Goal: Task Accomplishment & Management: Use online tool/utility

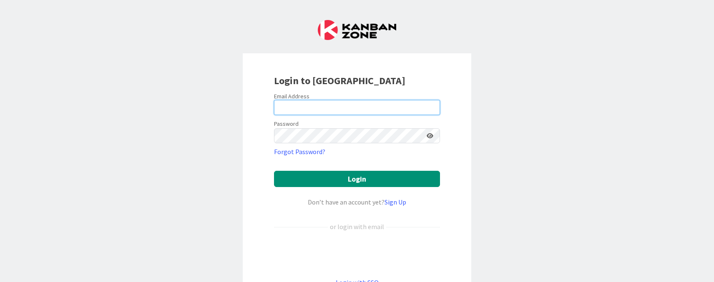
click at [334, 113] on input "email" at bounding box center [357, 107] width 166 height 15
click at [333, 108] on input "email" at bounding box center [357, 107] width 166 height 15
type input "[PERSON_NAME][EMAIL_ADDRESS][PERSON_NAME][DOMAIN_NAME]"
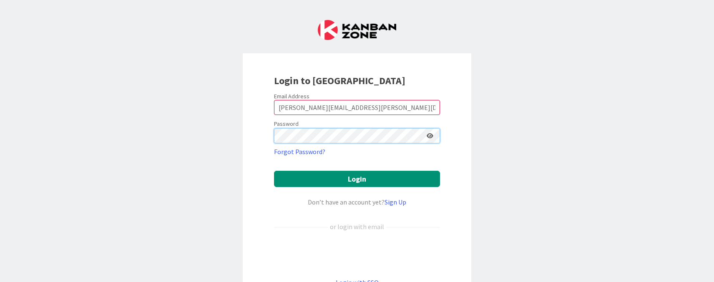
click at [274, 171] on button "Login" at bounding box center [357, 179] width 166 height 16
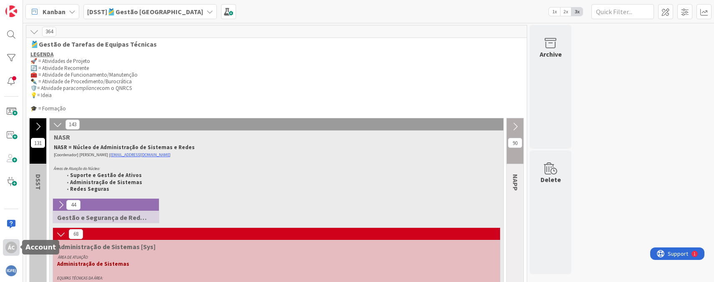
click at [11, 251] on div "ÁC" at bounding box center [11, 248] width 12 height 12
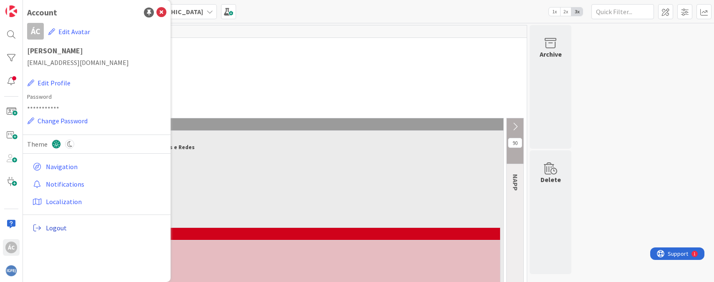
click at [59, 228] on span "Logout" at bounding box center [104, 228] width 117 height 10
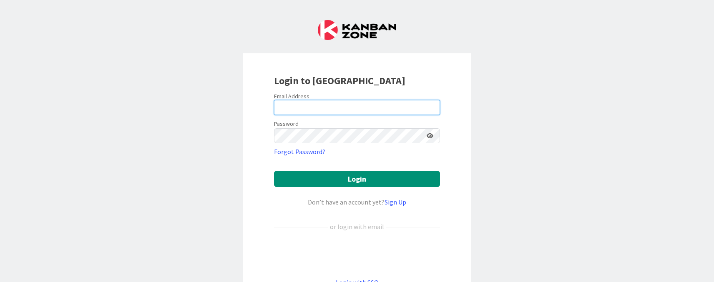
click at [311, 106] on input "email" at bounding box center [357, 107] width 166 height 15
click at [435, 105] on input "email" at bounding box center [357, 107] width 166 height 15
type input "[EMAIL_ADDRESS][DOMAIN_NAME]"
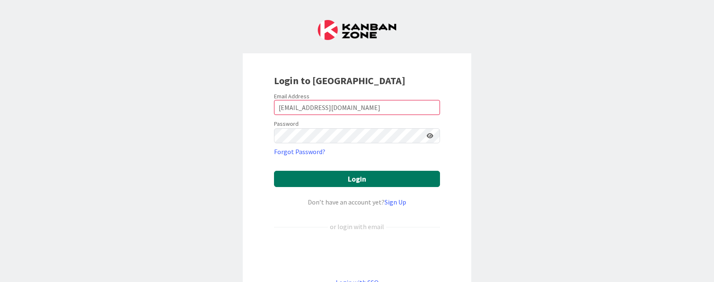
click at [302, 186] on button "Login" at bounding box center [357, 179] width 166 height 16
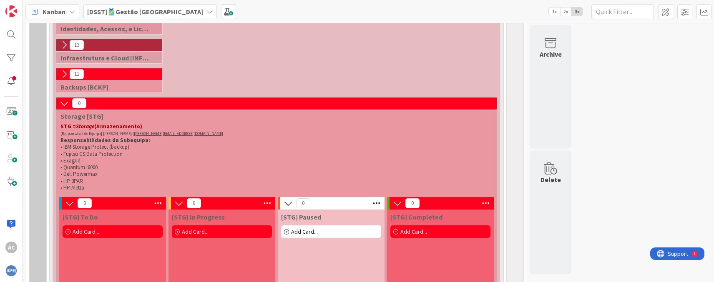
scroll to position [313, 0]
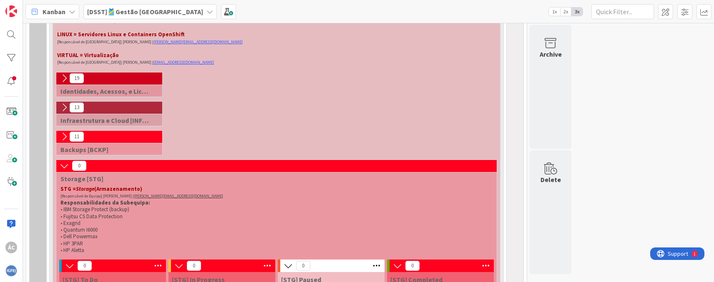
click at [58, 167] on div "0" at bounding box center [276, 166] width 440 height 13
click at [62, 165] on icon at bounding box center [64, 165] width 9 height 9
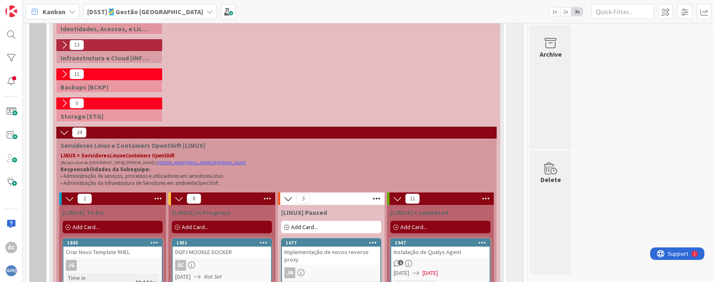
scroll to position [563, 0]
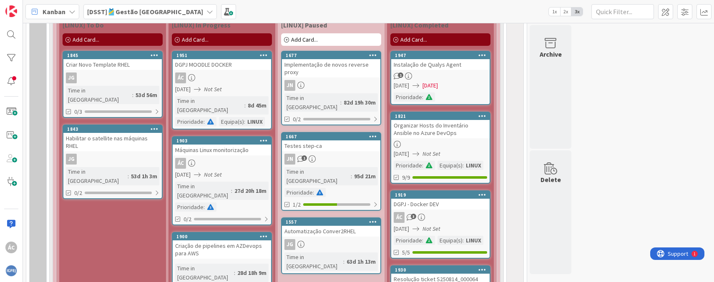
click at [219, 83] on div "ÁC" at bounding box center [222, 78] width 98 height 11
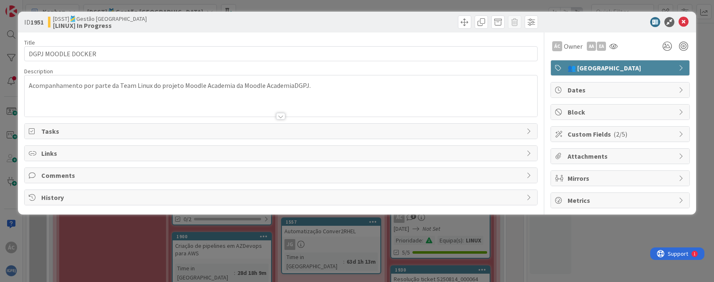
click at [74, 174] on span "Comments" at bounding box center [281, 175] width 481 height 10
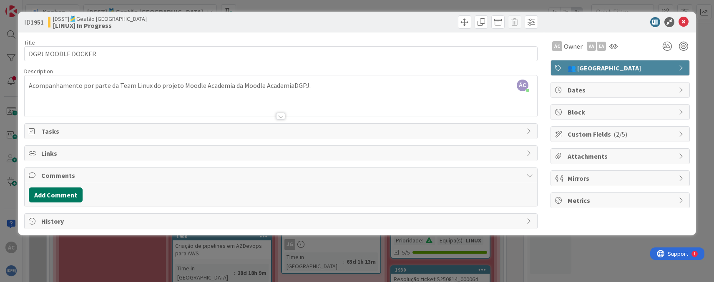
click at [62, 192] on button "Add Comment" at bounding box center [56, 195] width 54 height 15
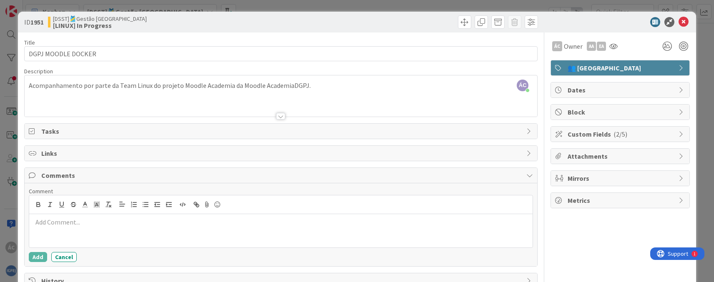
click at [78, 220] on p at bounding box center [281, 223] width 496 height 10
click at [243, 241] on div "Entregue ambiente de qualidade e DNS's configurados a 08/0" at bounding box center [280, 230] width 503 height 33
click at [238, 233] on div "Entregue ambiente de qualidade e DNS's configurados a 08/0" at bounding box center [280, 230] width 503 height 33
click at [147, 224] on p "Entregue ambiente de qualidade e DNS's configurados a [DATE]." at bounding box center [281, 223] width 496 height 10
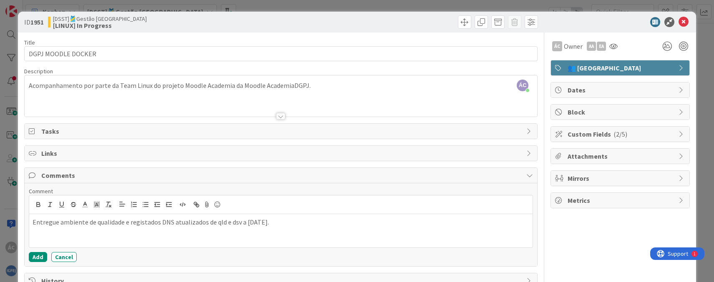
drag, startPoint x: 278, startPoint y: 223, endPoint x: 0, endPoint y: 227, distance: 277.7
click at [0, 227] on div "ID 1951 [DSST]🎽Gestão Equipas [LINUX] In Progress Title 18 / 128 DGPJ MOODLE DO…" at bounding box center [357, 141] width 714 height 282
click at [31, 259] on button "Add" at bounding box center [38, 257] width 18 height 10
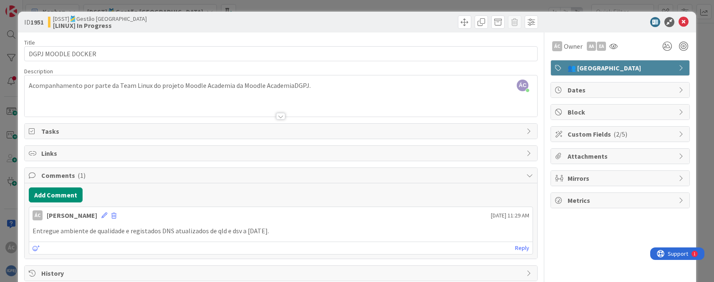
click at [65, 125] on div "Tasks" at bounding box center [281, 131] width 512 height 15
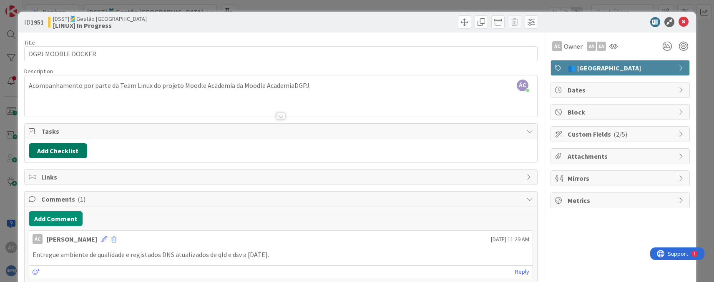
click at [62, 146] on button "Add Checklist" at bounding box center [58, 150] width 58 height 15
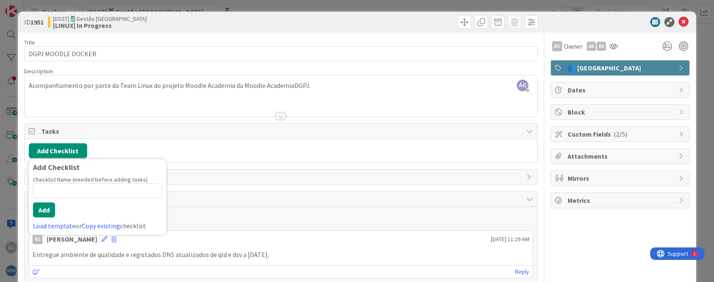
click at [52, 191] on input at bounding box center [97, 190] width 129 height 15
type input "Ambiente qld"
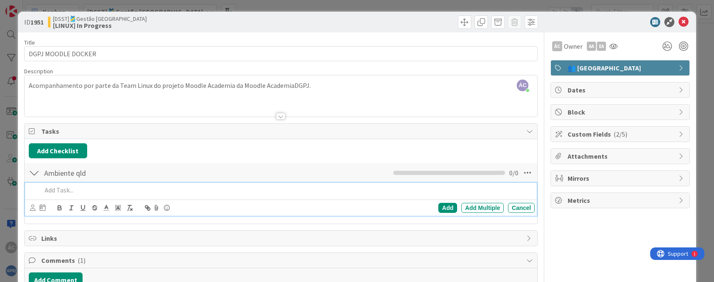
click at [50, 192] on p at bounding box center [286, 191] width 489 height 10
click at [443, 208] on div "Add" at bounding box center [447, 208] width 19 height 10
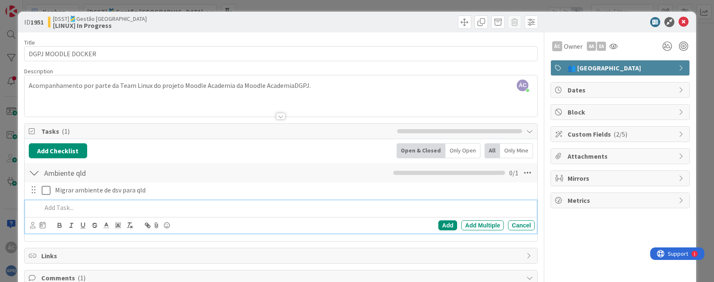
click at [68, 208] on p at bounding box center [286, 208] width 489 height 10
click at [441, 232] on div "Add Add Multiple Cancel" at bounding box center [280, 225] width 511 height 16
click at [438, 226] on div "Add" at bounding box center [447, 226] width 19 height 10
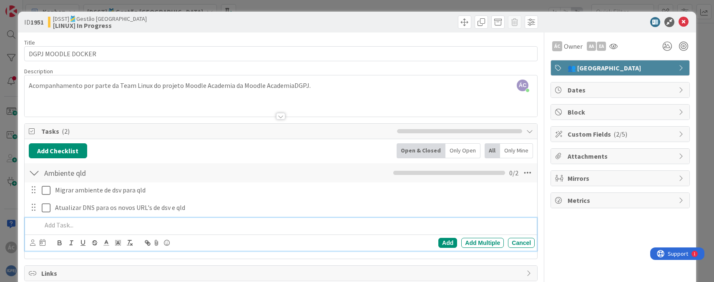
click at [84, 221] on p at bounding box center [286, 226] width 489 height 10
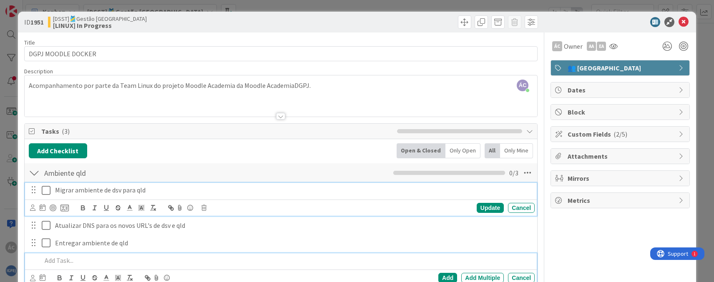
click at [48, 191] on icon at bounding box center [46, 191] width 9 height 10
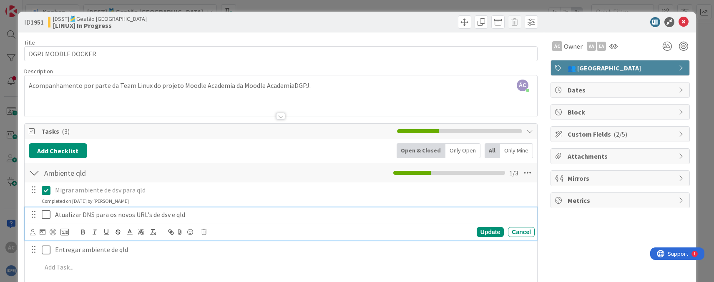
click at [45, 216] on icon at bounding box center [46, 215] width 9 height 10
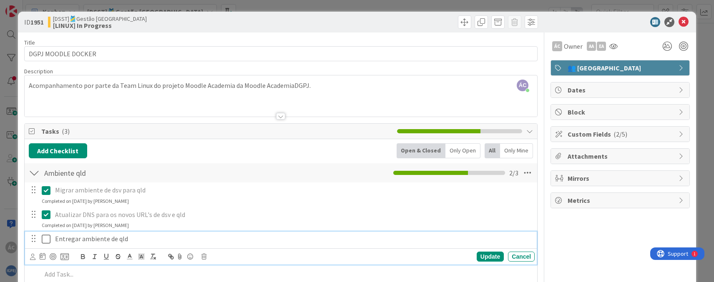
click at [44, 236] on icon at bounding box center [46, 239] width 9 height 10
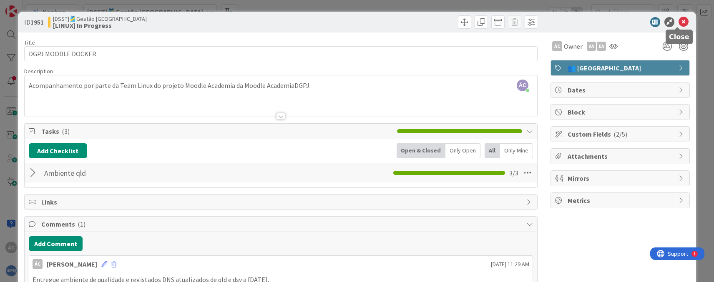
click at [678, 21] on icon at bounding box center [683, 22] width 10 height 10
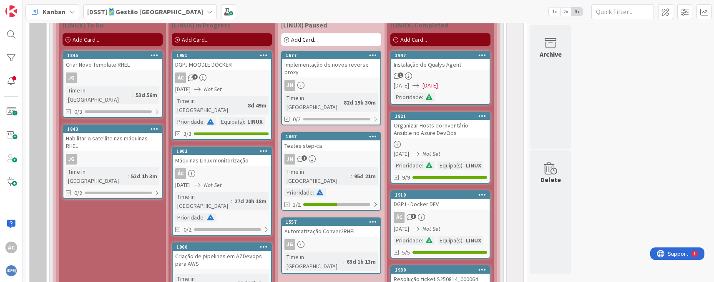
click at [227, 157] on link "1903 Máquinas Linux monitorização ÁC [DATE] Not Set Time in Column : 27d 20h 18…" at bounding box center [222, 191] width 100 height 89
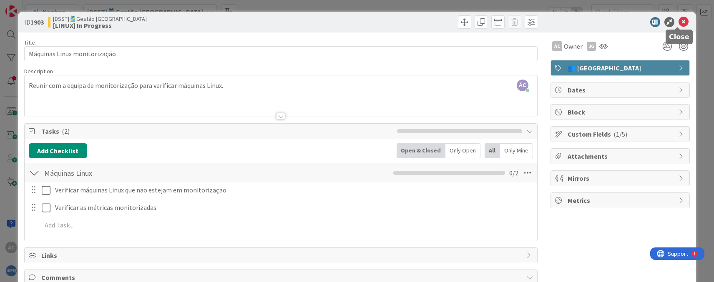
click at [680, 23] on icon at bounding box center [683, 22] width 10 height 10
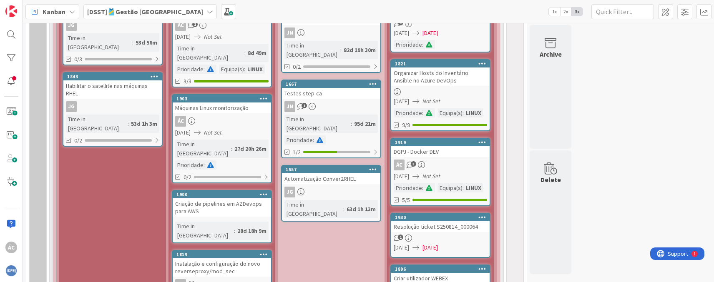
scroll to position [553, 0]
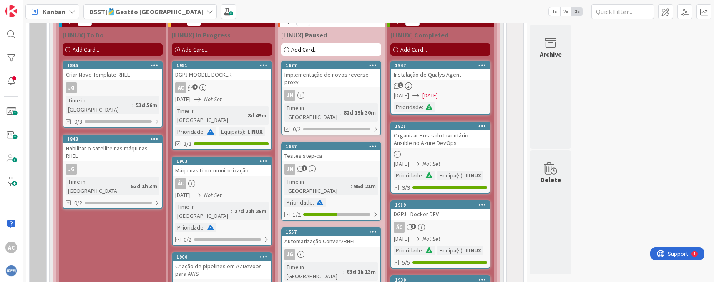
click at [456, 100] on link "1947 Instalação de Qualys Agent 1 [DATE] [DATE] Prioridade :" at bounding box center [440, 88] width 100 height 54
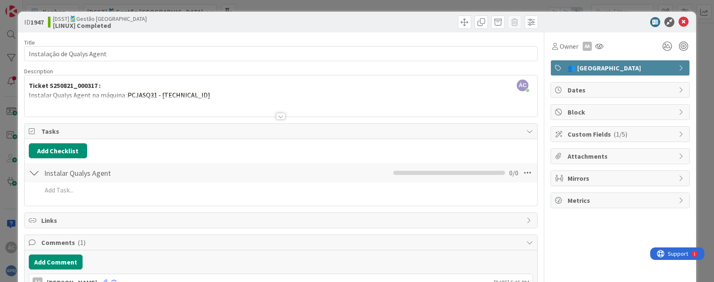
click at [280, 113] on div at bounding box center [280, 116] width 9 height 7
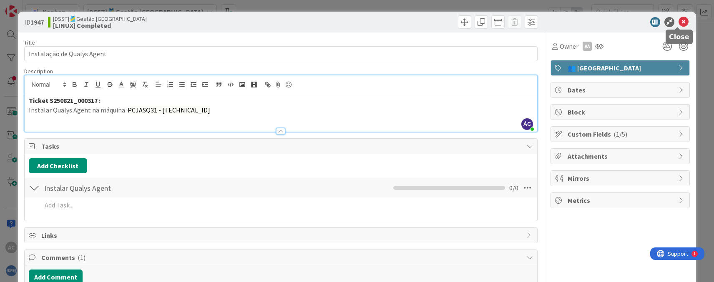
click at [679, 21] on icon at bounding box center [683, 22] width 10 height 10
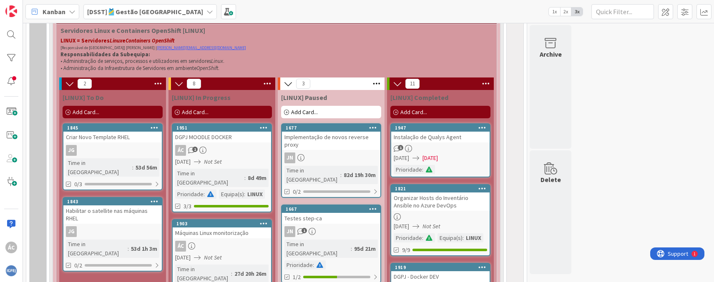
scroll to position [553, 0]
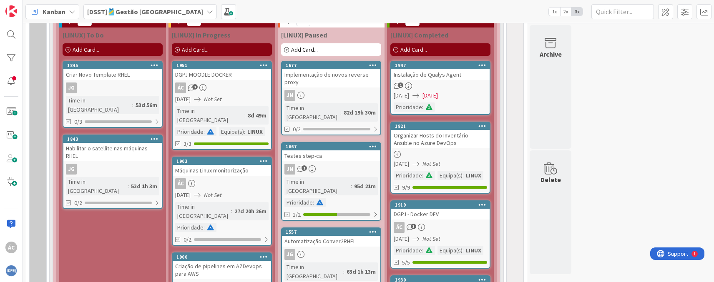
click at [249, 178] on div "ÁC" at bounding box center [222, 183] width 98 height 11
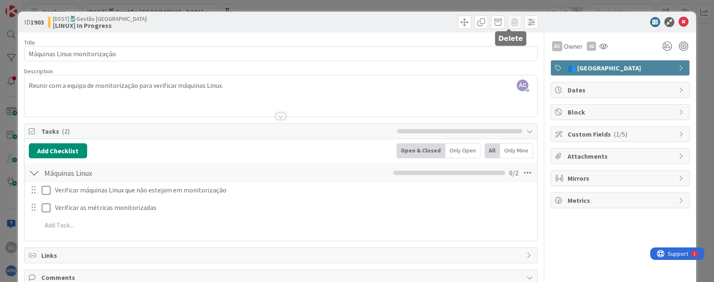
click at [510, 20] on span at bounding box center [514, 21] width 13 height 13
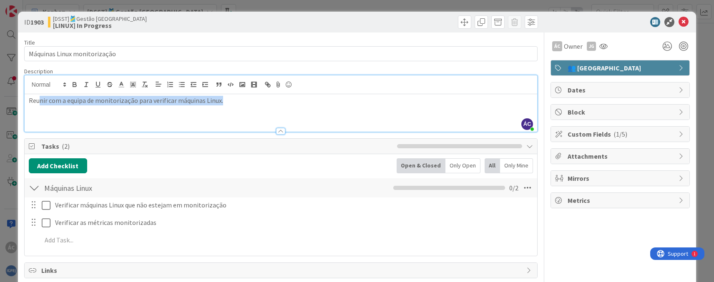
drag, startPoint x: 39, startPoint y: 83, endPoint x: 238, endPoint y: 99, distance: 199.5
click at [238, 99] on p "Reunir com a equipa de monitorização para verificar máquinas Linux." at bounding box center [281, 101] width 504 height 10
click at [229, 105] on p "Reunir com a equipa de monitorização para verificar máquinas Linux." at bounding box center [281, 101] width 504 height 10
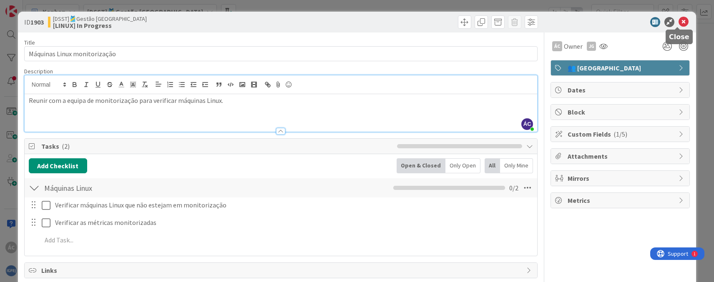
click at [679, 18] on icon at bounding box center [683, 22] width 10 height 10
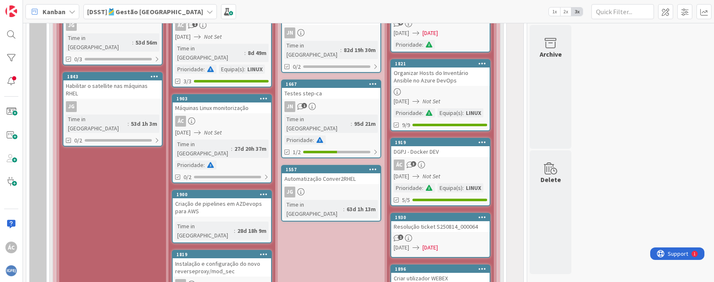
scroll to position [553, 0]
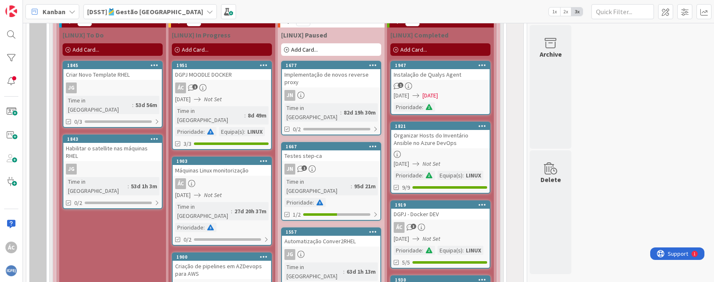
drag, startPoint x: 241, startPoint y: 176, endPoint x: 261, endPoint y: 147, distance: 34.8
click at [263, 158] on icon at bounding box center [264, 161] width 8 height 6
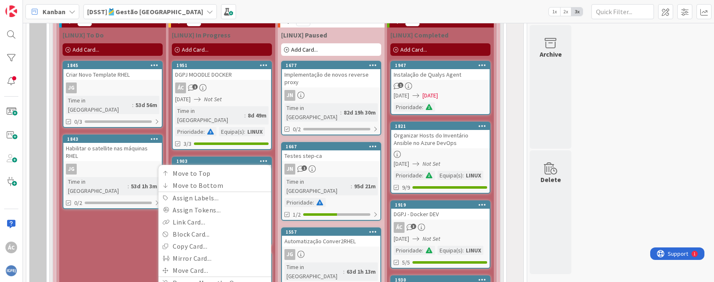
scroll to position [678, 0]
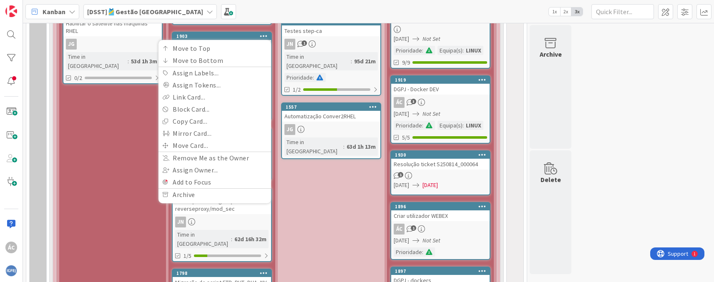
click at [124, 123] on div "[LINUX] To Do Add Card... 1845 Criar Novo Template RHEL JG Time in [GEOGRAPHIC_…" at bounding box center [112, 251] width 107 height 699
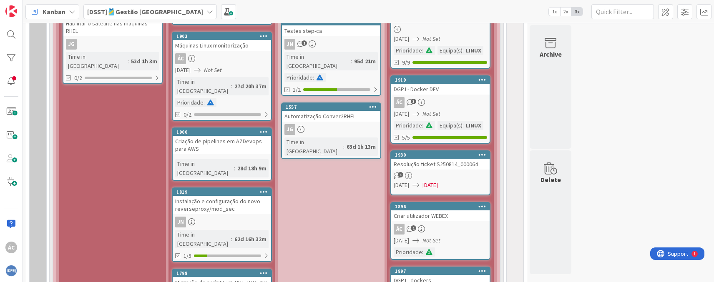
click at [213, 66] on div "[DATE] Not Set" at bounding box center [223, 70] width 96 height 9
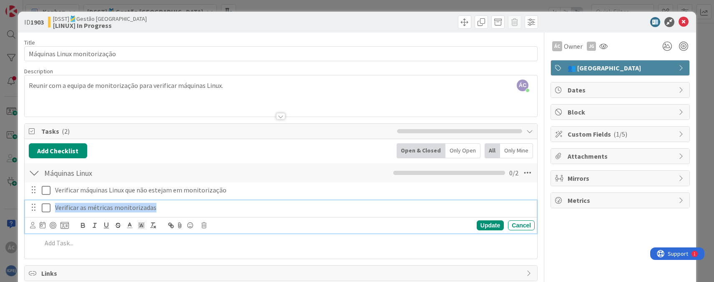
drag, startPoint x: 156, startPoint y: 208, endPoint x: 53, endPoint y: 211, distance: 102.6
click at [53, 211] on div "Verificar as métricas monitorizadas" at bounding box center [293, 208] width 483 height 15
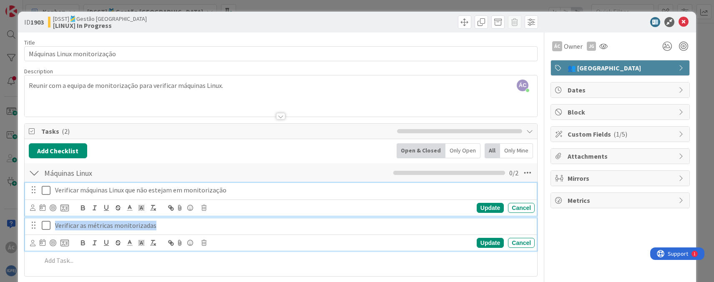
click at [188, 191] on p "Verificar máquinas Linux que não estejam em monitorização" at bounding box center [293, 191] width 476 height 10
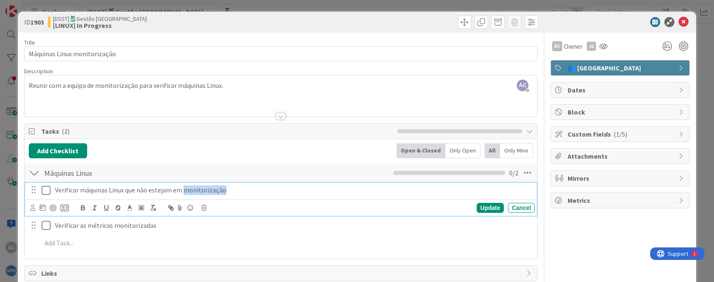
click at [188, 191] on p "Verificar máquinas Linux que não estejam em monitorização" at bounding box center [293, 191] width 476 height 10
click at [249, 192] on p "Verificar máquinas Linux que não estejam em monitorização" at bounding box center [293, 191] width 476 height 10
drag, startPoint x: 72, startPoint y: 191, endPoint x: 228, endPoint y: 189, distance: 155.9
click at [228, 189] on p "Verificar máquinas Linux que não estejam em monitorização" at bounding box center [293, 191] width 476 height 10
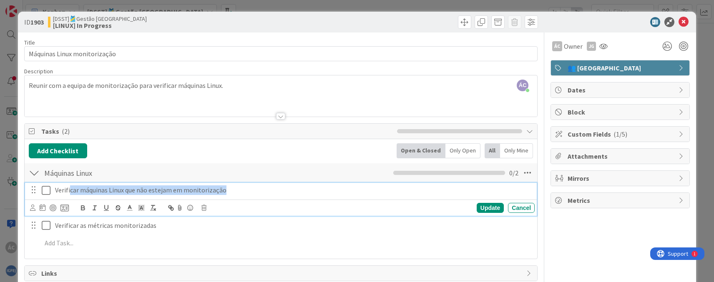
click at [245, 189] on p "Verificar máquinas Linux que não estejam em monitorização" at bounding box center [293, 191] width 476 height 10
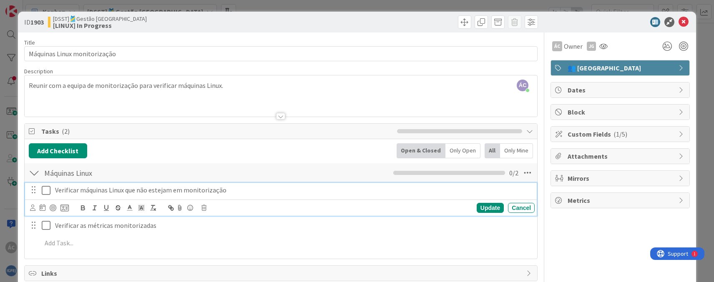
scroll to position [85, 0]
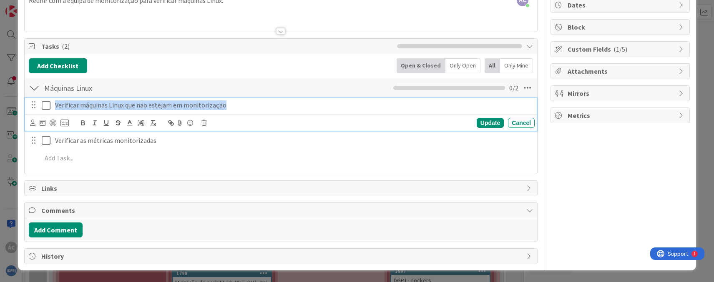
drag, startPoint x: 56, startPoint y: 105, endPoint x: 228, endPoint y: 103, distance: 172.2
click at [228, 103] on p "Verificar máquinas Linux que não estejam em monitorização" at bounding box center [293, 105] width 476 height 10
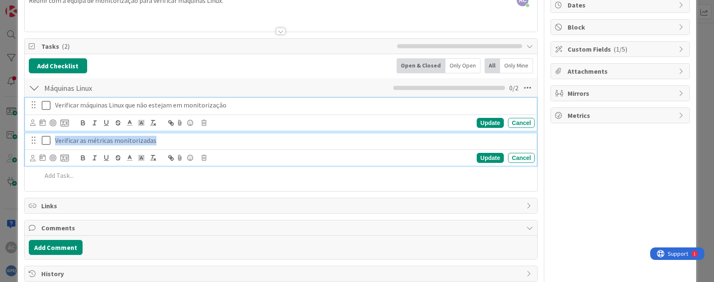
drag, startPoint x: 173, startPoint y: 144, endPoint x: 45, endPoint y: 143, distance: 128.4
click at [45, 143] on div "Verificar as métricas monitorizadas" at bounding box center [281, 140] width 506 height 15
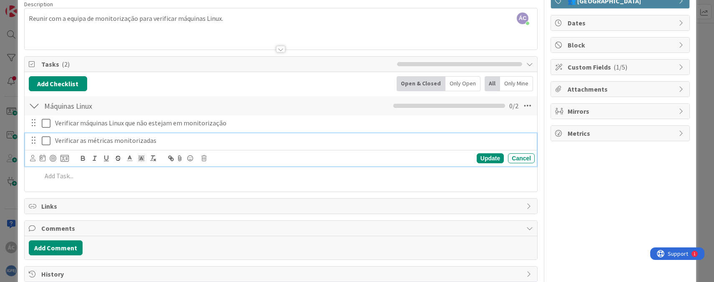
click at [130, 188] on div "Add Checklist Open & Closed Only Open All Only Mine Máquinas Linux Checklist Na…" at bounding box center [281, 132] width 512 height 120
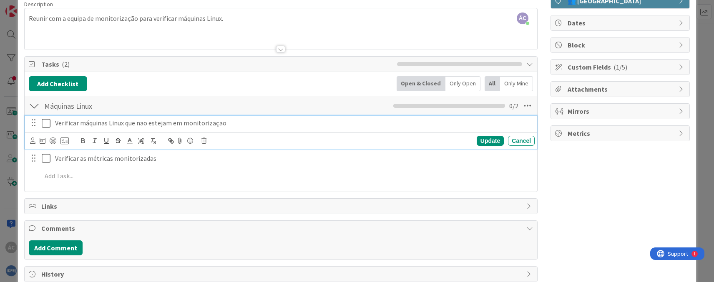
click at [305, 124] on p "Verificar máquinas Linux que não estejam em monitorização" at bounding box center [293, 123] width 476 height 10
drag, startPoint x: 377, startPoint y: 124, endPoint x: 335, endPoint y: 124, distance: 42.5
click at [338, 124] on p "Verificar máquinas Linux que não estejam em monitorização" at bounding box center [293, 123] width 476 height 10
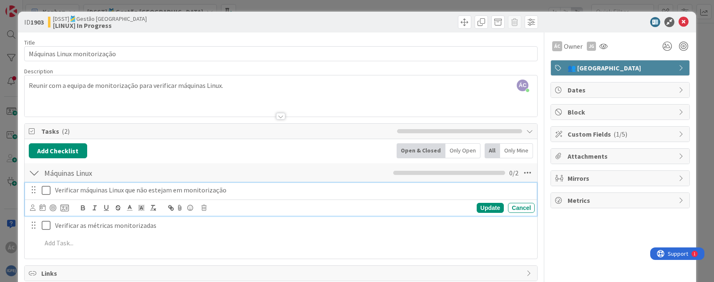
click at [222, 97] on div at bounding box center [281, 105] width 512 height 21
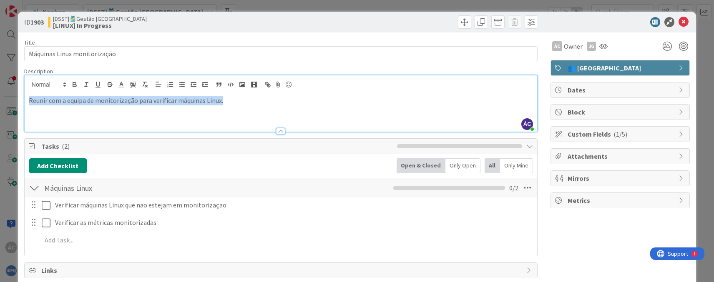
drag, startPoint x: 239, startPoint y: 105, endPoint x: 27, endPoint y: 105, distance: 212.6
click at [27, 105] on div "Reunir com a equipa de monitorização para verificar máquinas Linux." at bounding box center [281, 113] width 512 height 38
click at [267, 104] on p "Reunir com a equipa de monitorização para verificar máquinas Linux." at bounding box center [281, 101] width 504 height 10
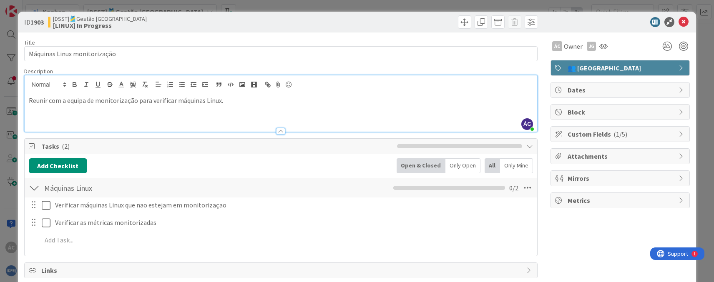
drag, startPoint x: 282, startPoint y: 104, endPoint x: 253, endPoint y: 103, distance: 29.2
click at [254, 104] on p "Reunir com a equipa de monitorização para verificar máquinas Linux." at bounding box center [281, 101] width 504 height 10
click at [253, 103] on p "Reunir com a equipa de monitorização para verificar máquinas Linux." at bounding box center [281, 101] width 504 height 10
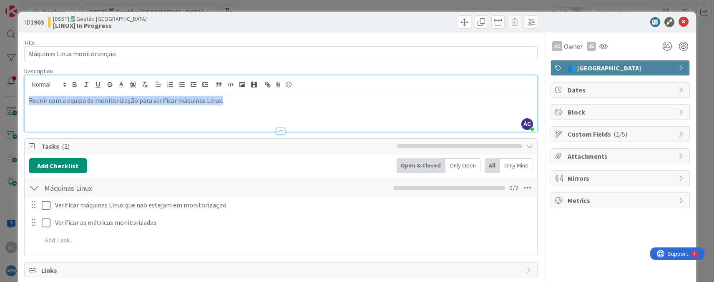
click at [253, 103] on p "Reunir com a equipa de monitorização para verificar máquinas Linux." at bounding box center [281, 101] width 504 height 10
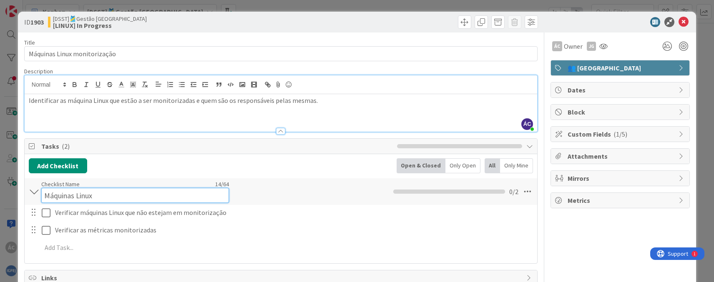
click at [86, 191] on input "Máquinas Linux" at bounding box center [135, 195] width 188 height 15
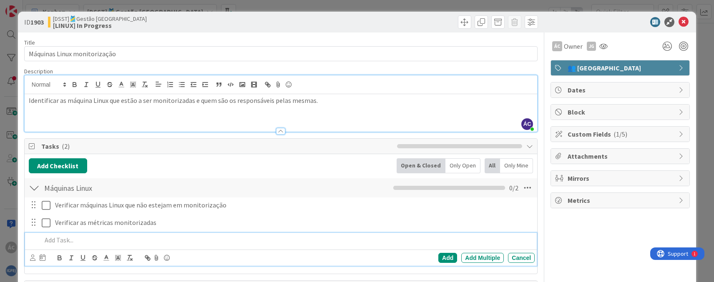
click at [245, 242] on div at bounding box center [286, 240] width 496 height 15
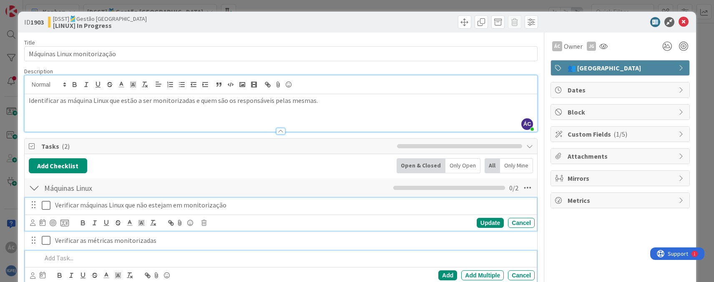
click at [377, 211] on div "Verificar máquinas Linux que não estejam em monitorização" at bounding box center [293, 205] width 483 height 15
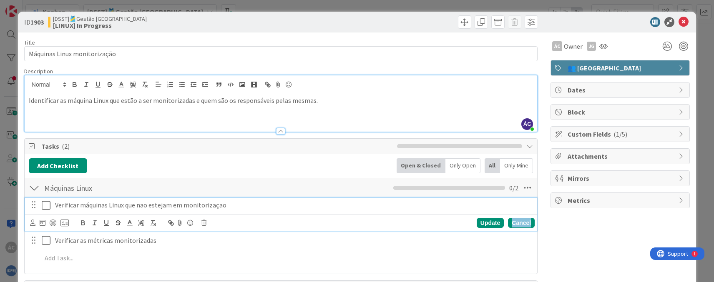
click at [521, 222] on div "Cancel" at bounding box center [521, 223] width 27 height 10
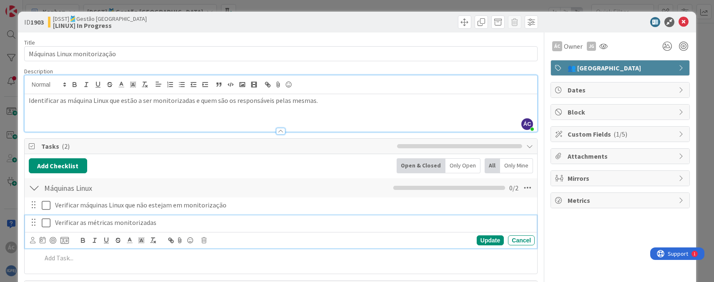
click at [476, 218] on div "Verificar as métricas monitorizadas" at bounding box center [293, 223] width 483 height 15
drag, startPoint x: 126, startPoint y: 226, endPoint x: 83, endPoint y: 225, distance: 43.4
click at [57, 226] on p "Verificar as métricas monitorizadas" at bounding box center [293, 223] width 476 height 10
click at [176, 225] on p "Verificar as métricas monitorizadas" at bounding box center [293, 223] width 476 height 10
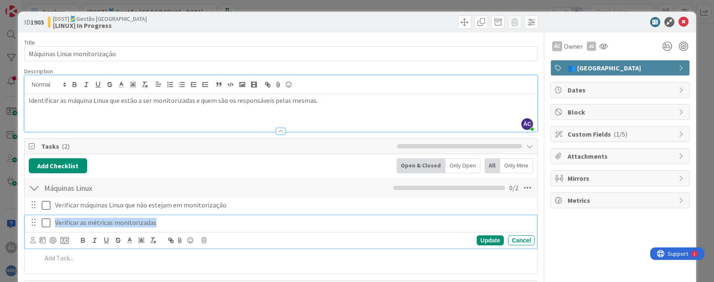
click at [176, 225] on p "Verificar as métricas monitorizadas" at bounding box center [293, 223] width 476 height 10
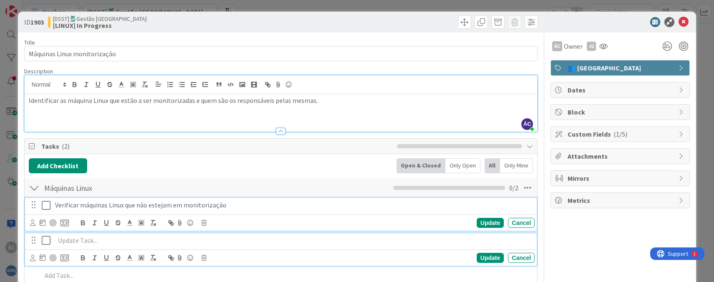
click at [233, 210] on div "Verificar máquinas Linux que não estejam em monitorização" at bounding box center [293, 205] width 483 height 15
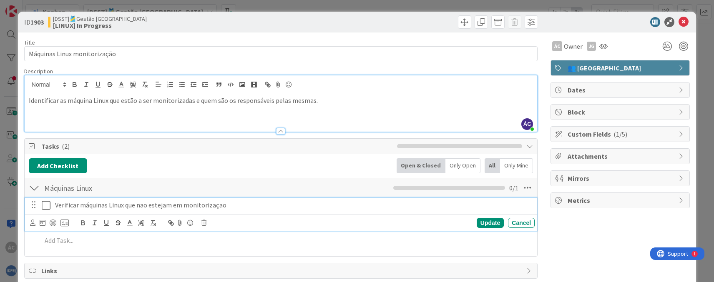
click at [233, 210] on div "Verificar máquinas Linux que não estejam em monitorização" at bounding box center [293, 205] width 483 height 15
click at [150, 168] on div "Add Checklist Open & Closed Only Open All Only Mine" at bounding box center [281, 165] width 504 height 15
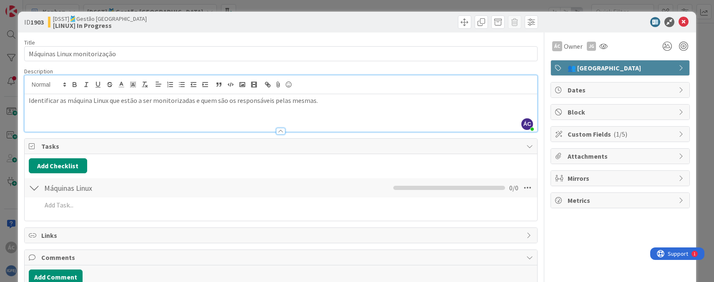
click at [37, 193] on div at bounding box center [34, 188] width 11 height 15
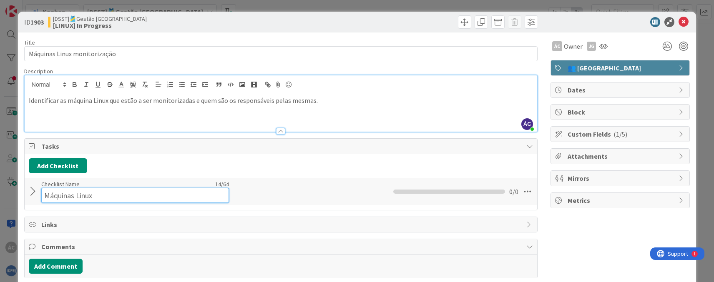
click at [47, 187] on div "Checklist Name 14 / 64 Máquinas Linux" at bounding box center [135, 192] width 188 height 23
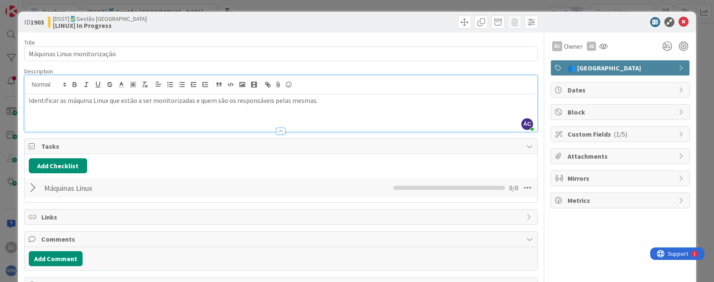
click at [35, 187] on div at bounding box center [34, 188] width 11 height 15
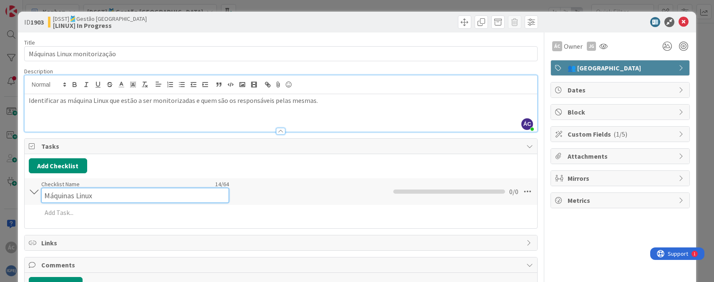
click at [42, 188] on div "Checklist Name 14 / 64 Máquinas Linux" at bounding box center [135, 192] width 188 height 23
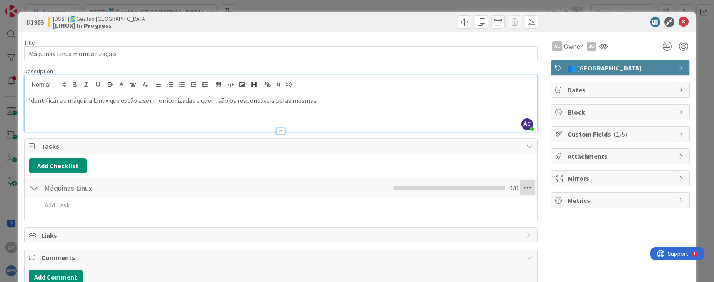
click at [527, 191] on icon at bounding box center [527, 188] width 15 height 15
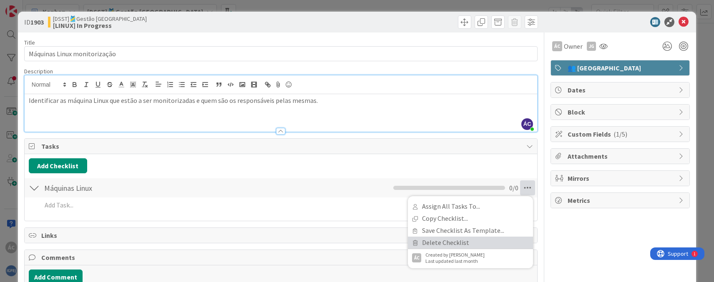
drag, startPoint x: 485, startPoint y: 240, endPoint x: 471, endPoint y: 239, distance: 13.8
click at [485, 240] on link "Delete Checklist" at bounding box center [470, 243] width 125 height 12
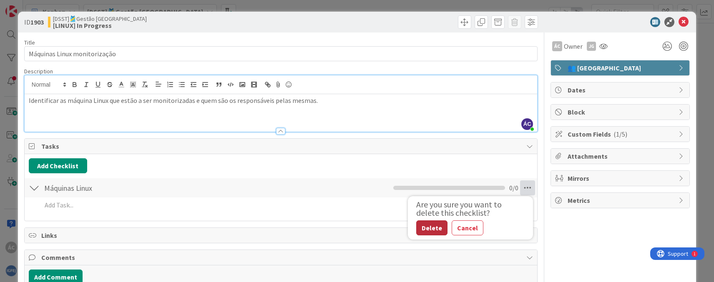
click at [439, 230] on button "Delete" at bounding box center [431, 228] width 31 height 15
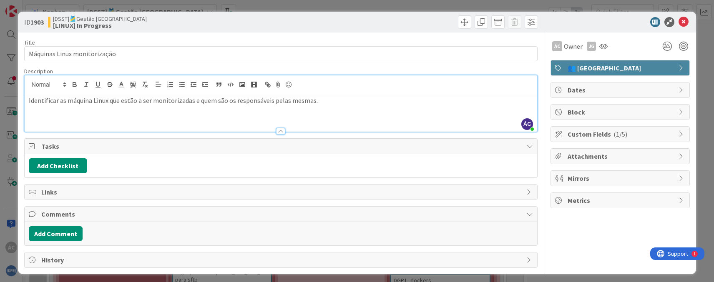
click at [434, 227] on div "Add Comment" at bounding box center [281, 233] width 504 height 15
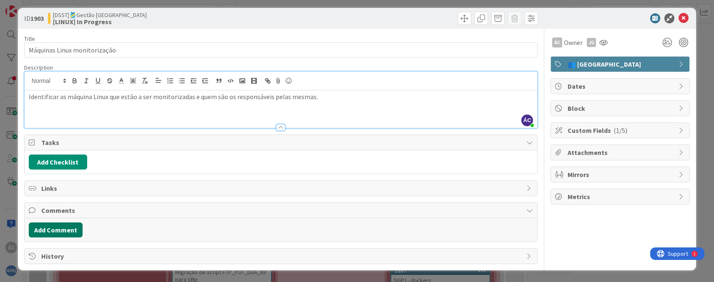
click at [69, 228] on button "Add Comment" at bounding box center [56, 230] width 54 height 15
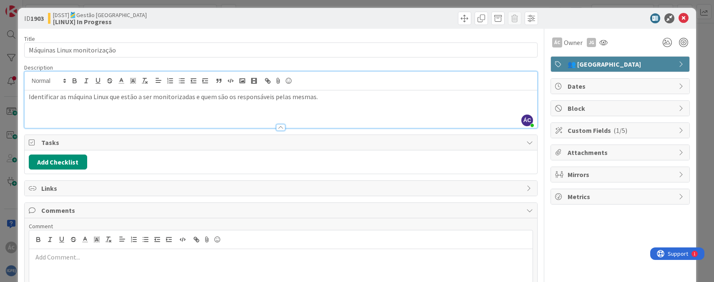
click at [89, 265] on div at bounding box center [280, 265] width 503 height 33
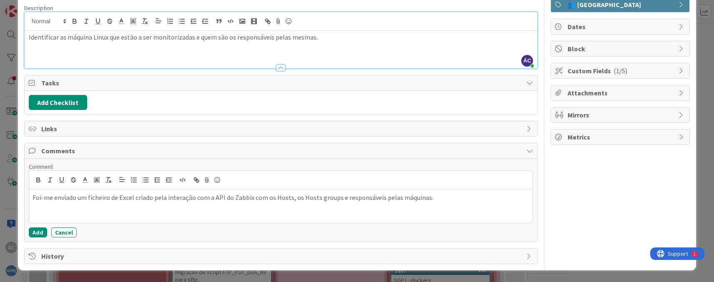
click at [86, 199] on p "Foi-me enviado um ficheiro de Excel criado pela interação com a API do Zabbix c…" at bounding box center [281, 198] width 496 height 10
click at [77, 198] on p "Foi-me enviado um ficheiro de Excel criado pela interação com a API do Zabbix c…" at bounding box center [281, 198] width 496 height 10
click at [103, 198] on p "Foi-me enviado pelo Davi um ficheiro de Excel criado pela interação com a API d…" at bounding box center [281, 198] width 496 height 10
click at [33, 231] on button "Add" at bounding box center [38, 233] width 18 height 10
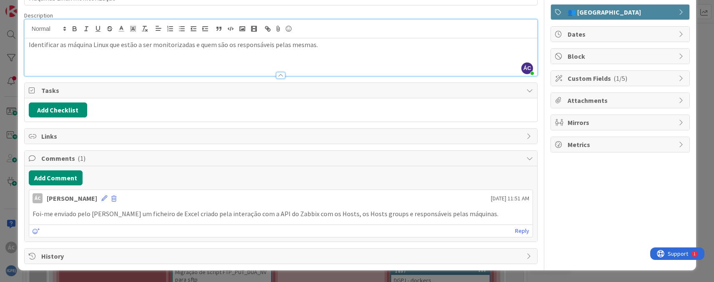
scroll to position [0, 0]
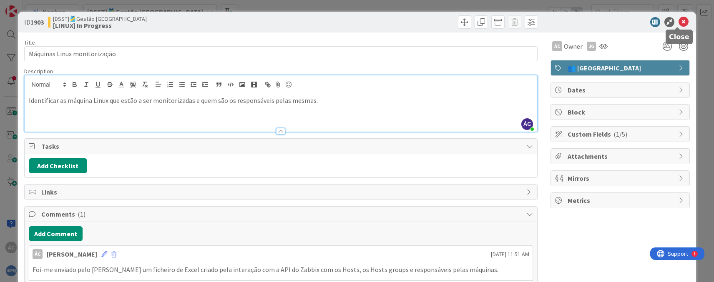
click at [678, 21] on icon at bounding box center [683, 22] width 10 height 10
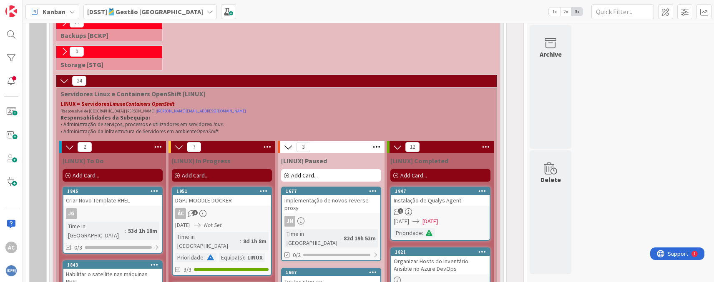
scroll to position [552, 0]
